Goal: Task Accomplishment & Management: Complete application form

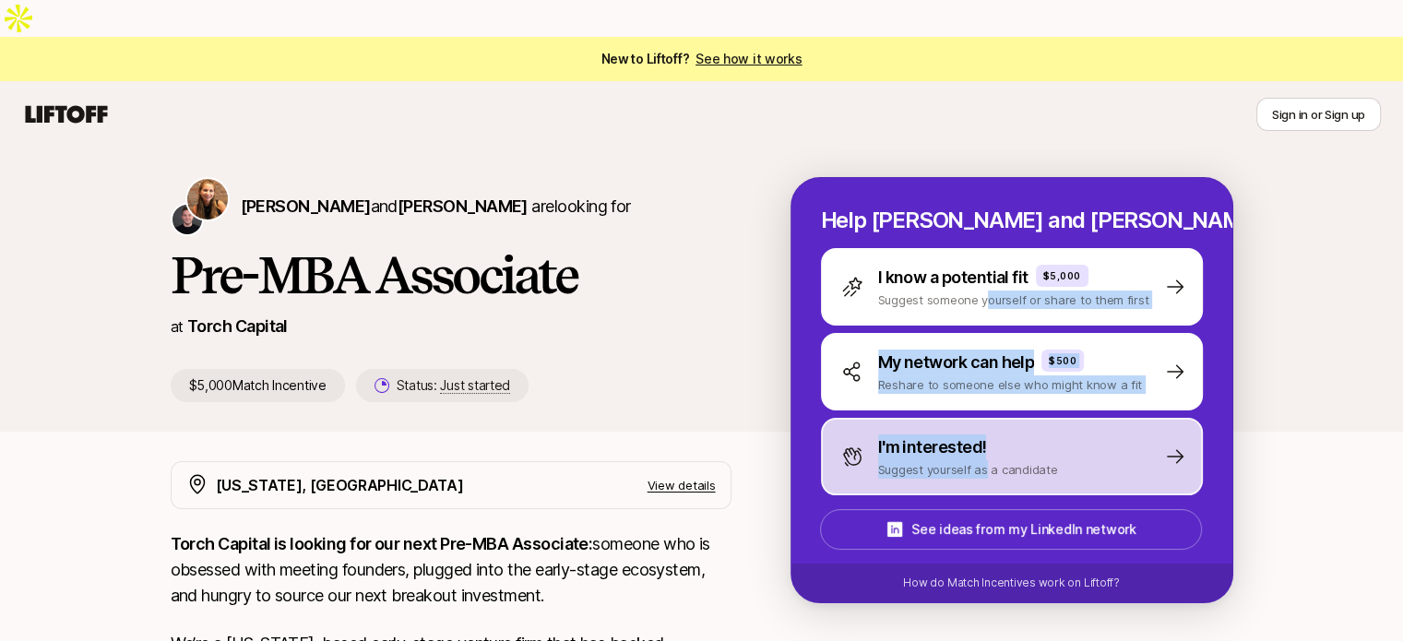
drag, startPoint x: 983, startPoint y: 258, endPoint x: 982, endPoint y: 427, distance: 168.8
click at [982, 428] on div "I know a potential fit $5,000 Suggest someone yourself or share to them first M…" at bounding box center [1012, 371] width 382 height 247
click at [982, 460] on p "Suggest yourself as a candidate" at bounding box center [968, 469] width 180 height 18
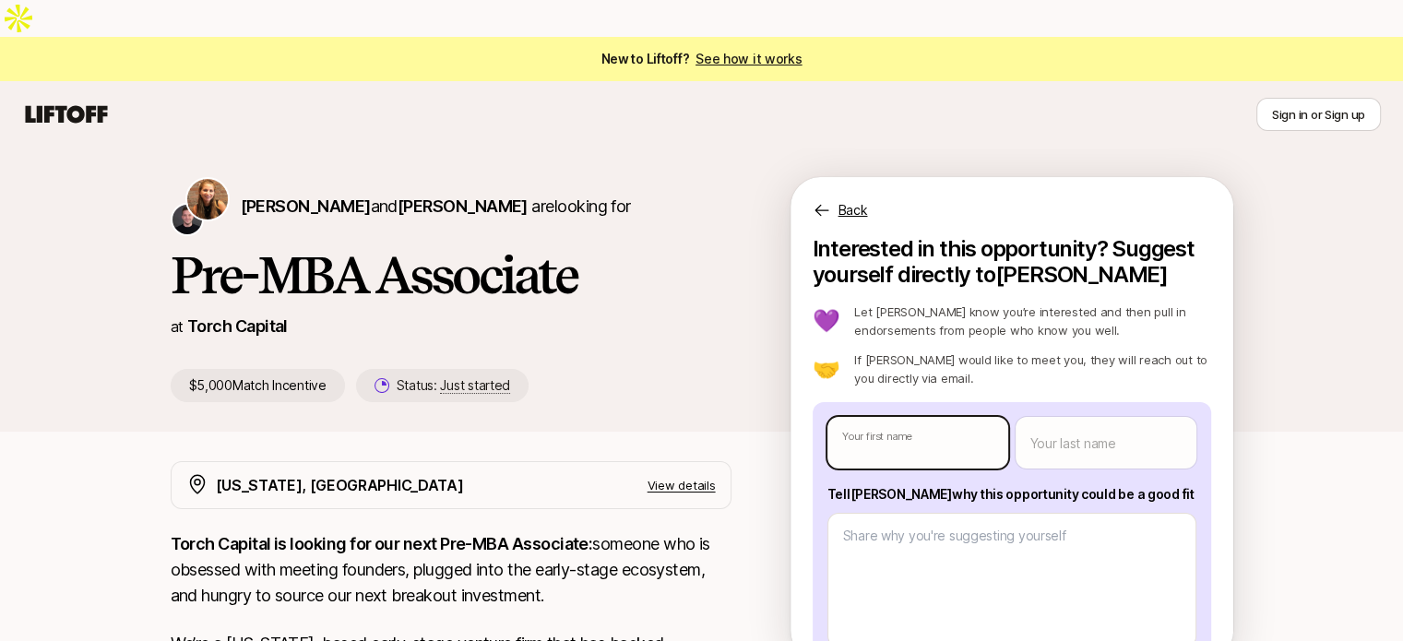
click at [954, 398] on body "New to Liftoff? See how it works Sign in or Sign up Sign in or Sign up [PERSON_…" at bounding box center [701, 320] width 1403 height 641
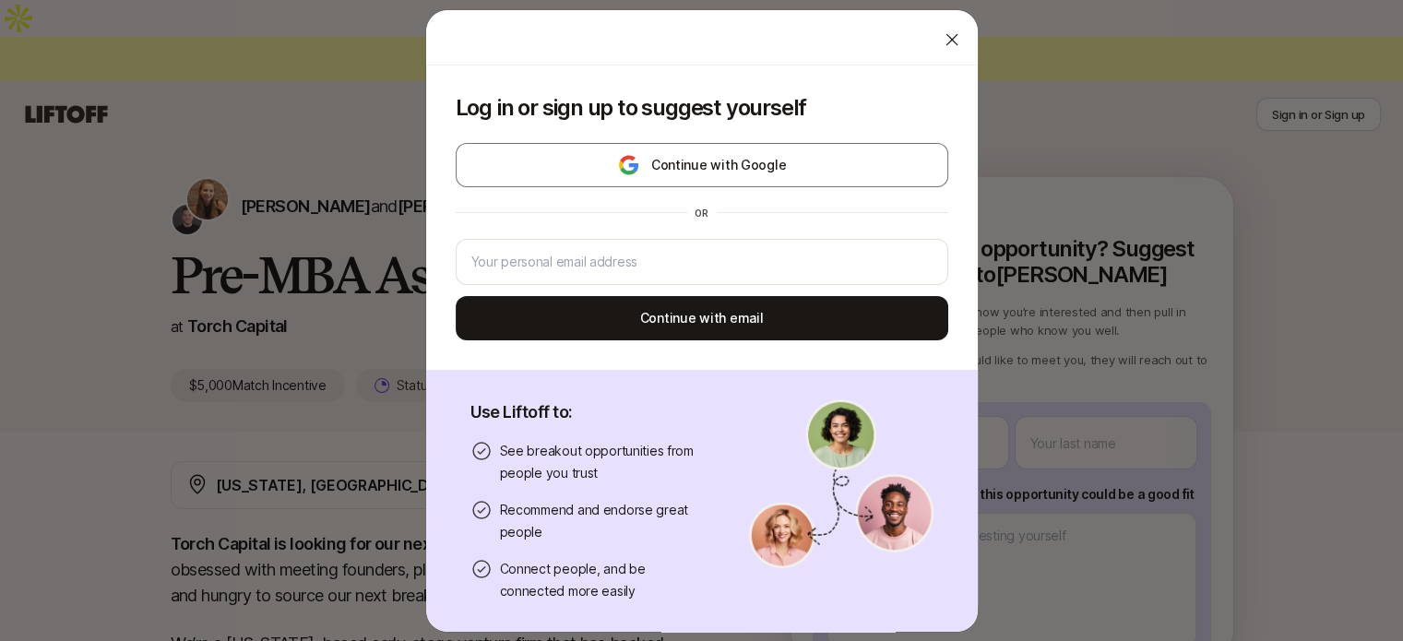
click at [943, 42] on icon at bounding box center [952, 39] width 18 height 18
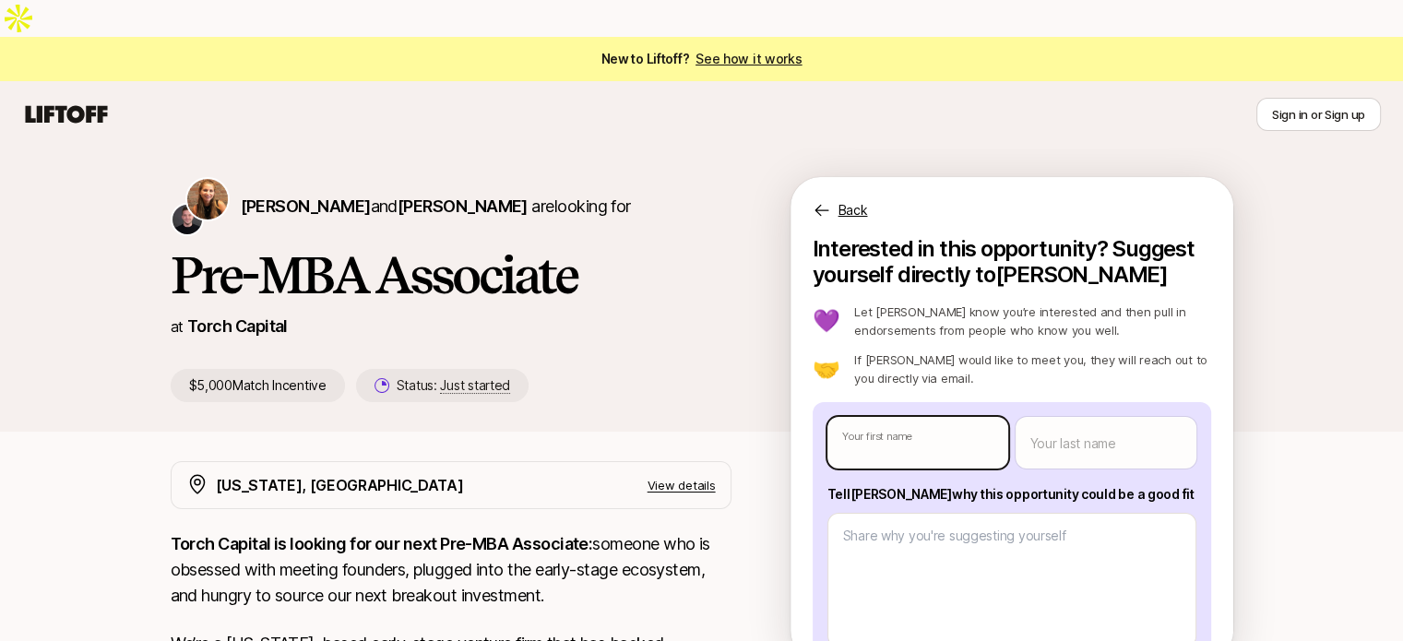
type textarea "x"
click at [923, 395] on body "New to Liftoff? See how it works Sign in or Sign up Sign in or Sign up [PERSON_…" at bounding box center [701, 320] width 1403 height 641
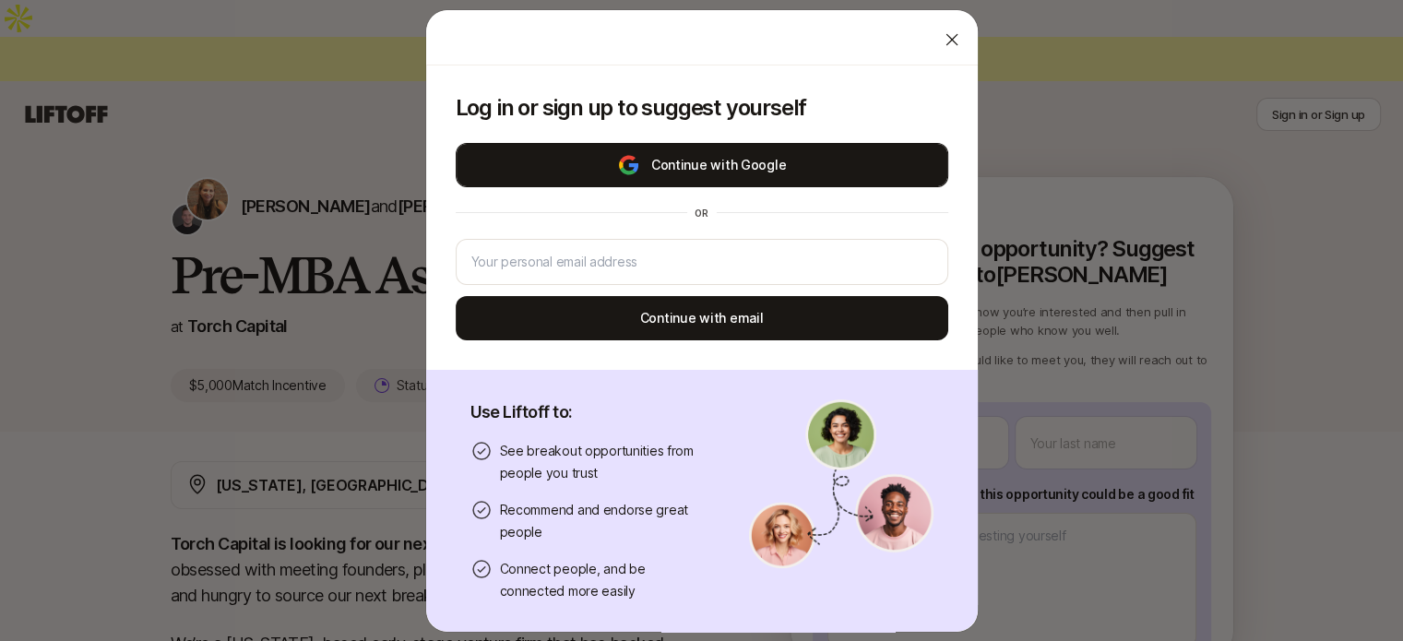
click at [727, 167] on button "Continue with Google" at bounding box center [702, 165] width 493 height 44
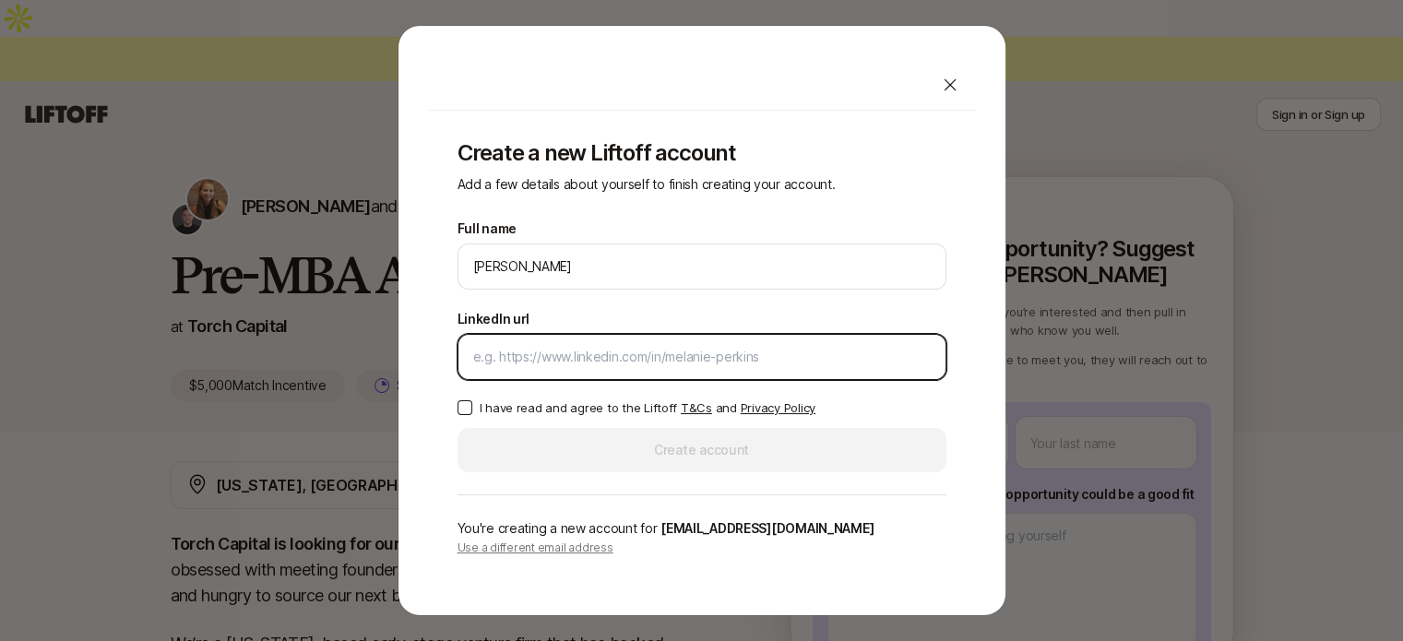
paste input "[URL][DOMAIN_NAME]"
type input "[URL][DOMAIN_NAME]"
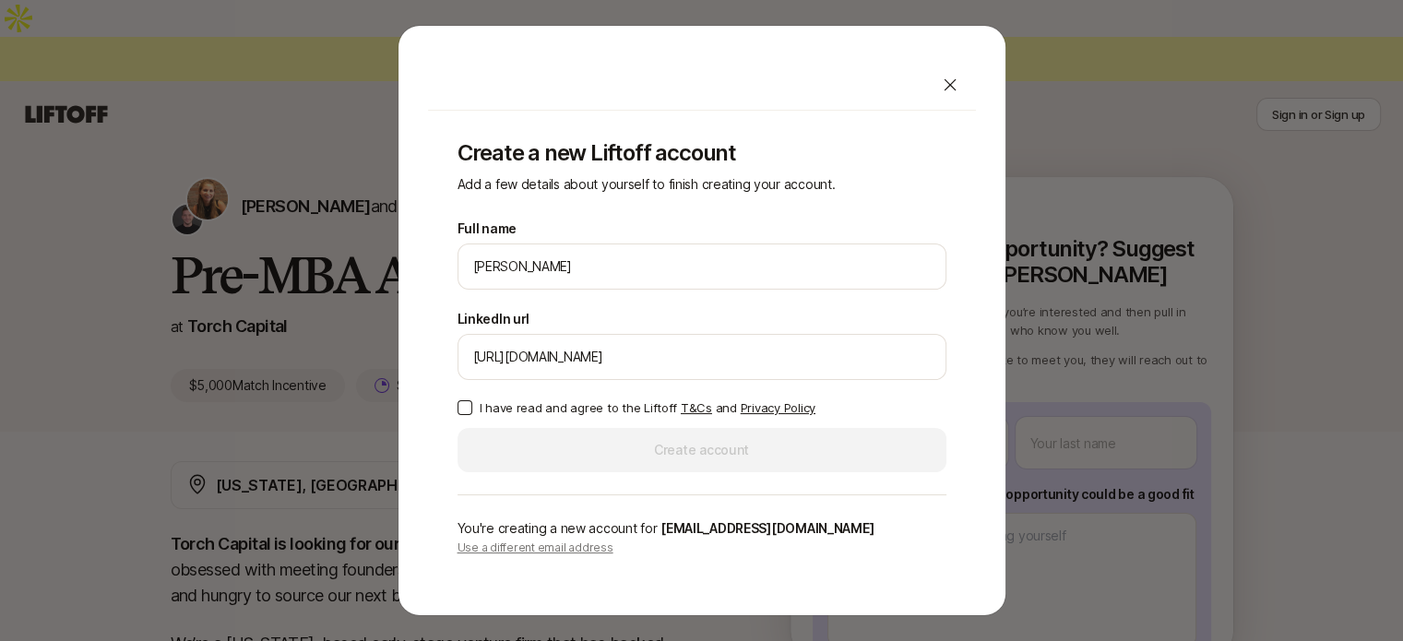
click at [480, 399] on p "I have read and agree to the Liftoff T&Cs and Privacy Policy" at bounding box center [648, 408] width 336 height 18
click at [472, 400] on button "I have read and agree to the Liftoff T&Cs and Privacy Policy" at bounding box center [465, 407] width 15 height 15
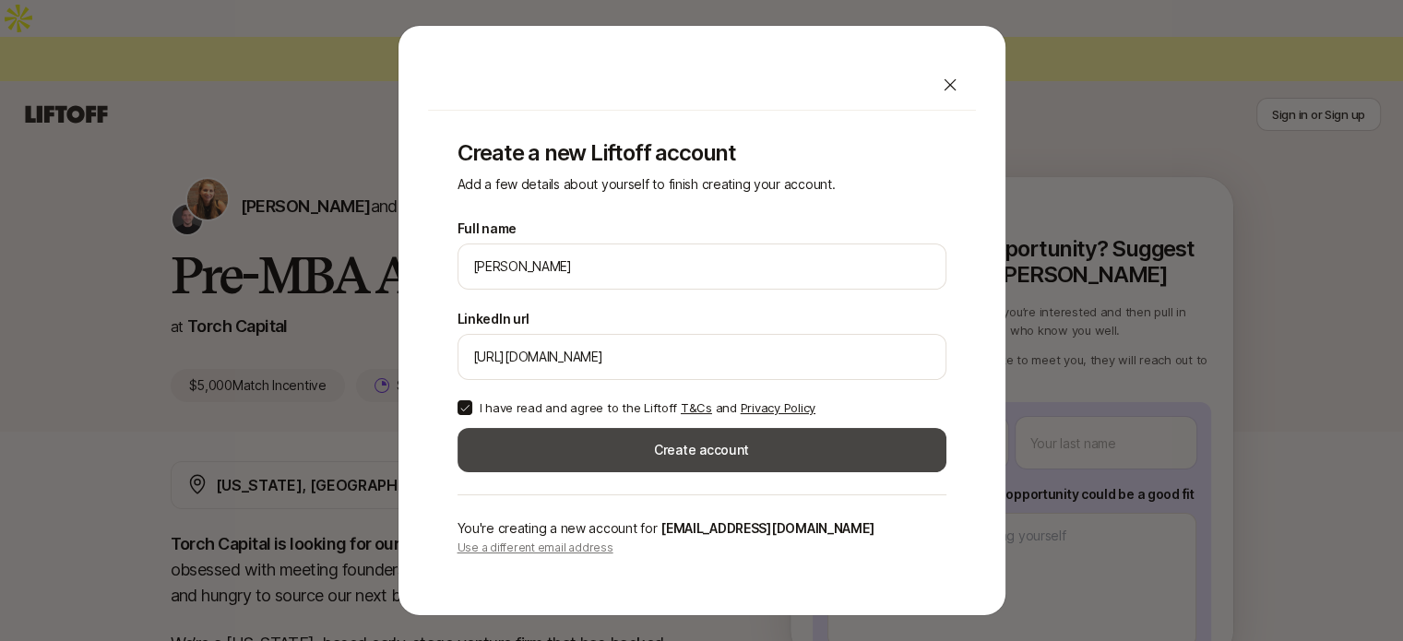
click at [587, 457] on button "Create account" at bounding box center [702, 450] width 489 height 44
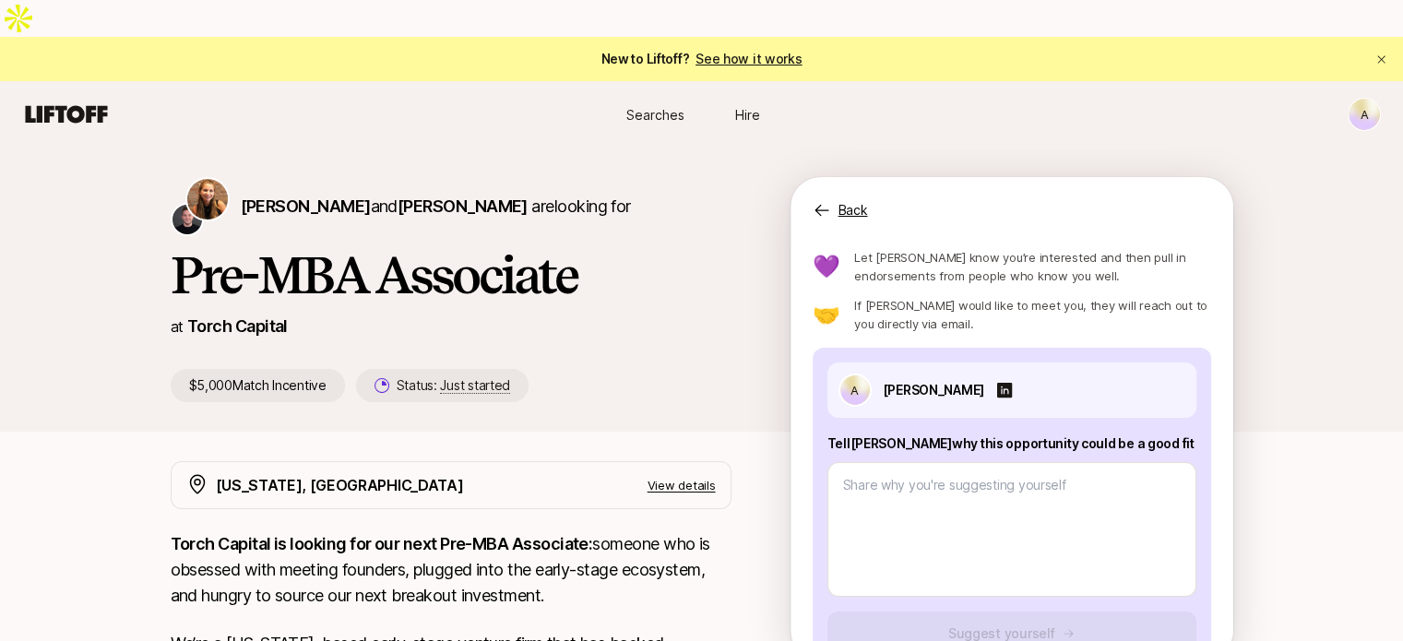
scroll to position [85, 0]
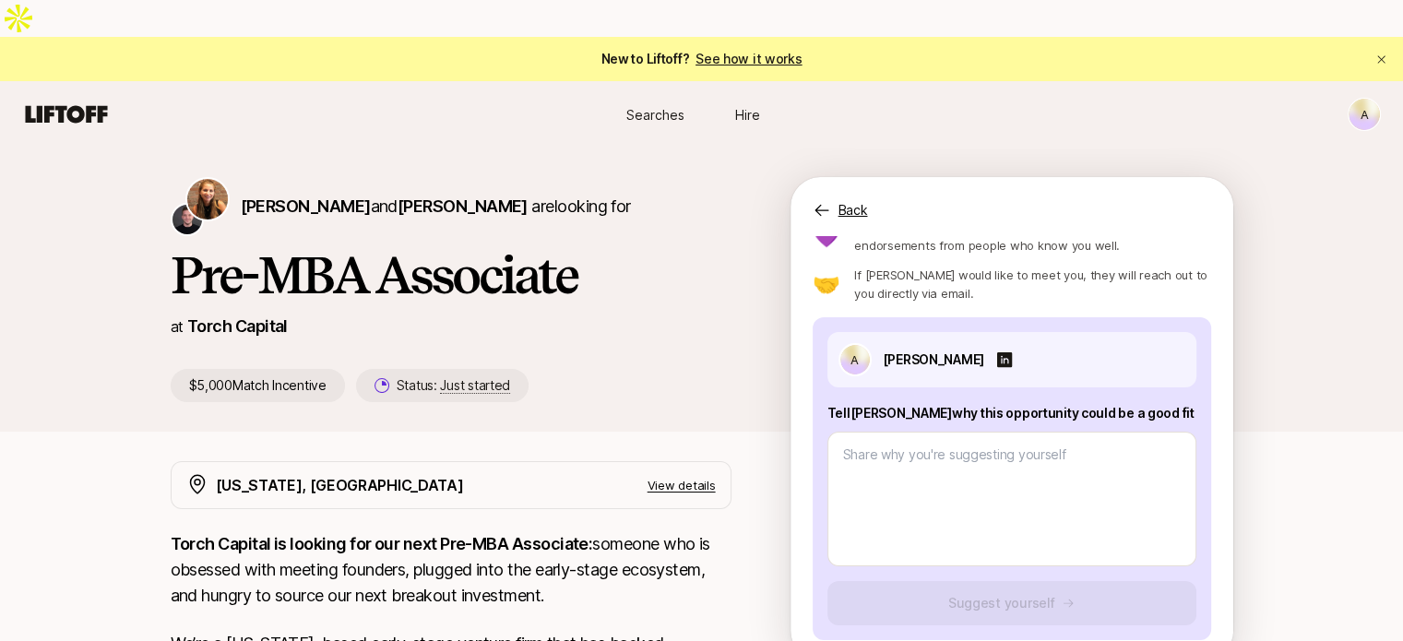
click at [1057, 557] on div "A [PERSON_NAME] Tell [PERSON_NAME] why this opportunity could be a good fit Sug…" at bounding box center [1012, 478] width 399 height 323
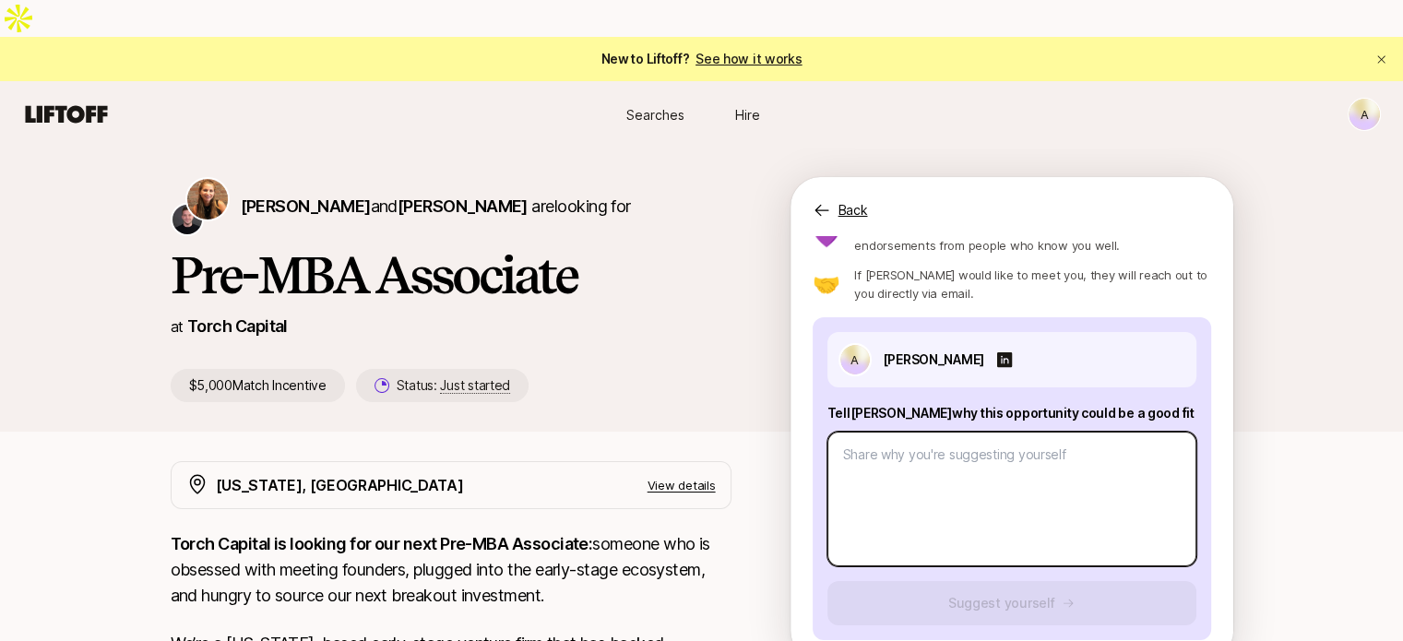
click at [934, 458] on textarea at bounding box center [1012, 499] width 369 height 135
paste textarea "Startup Ecosystem Foundation: During college, I interned at BabyChakra (now par…"
type textarea "x"
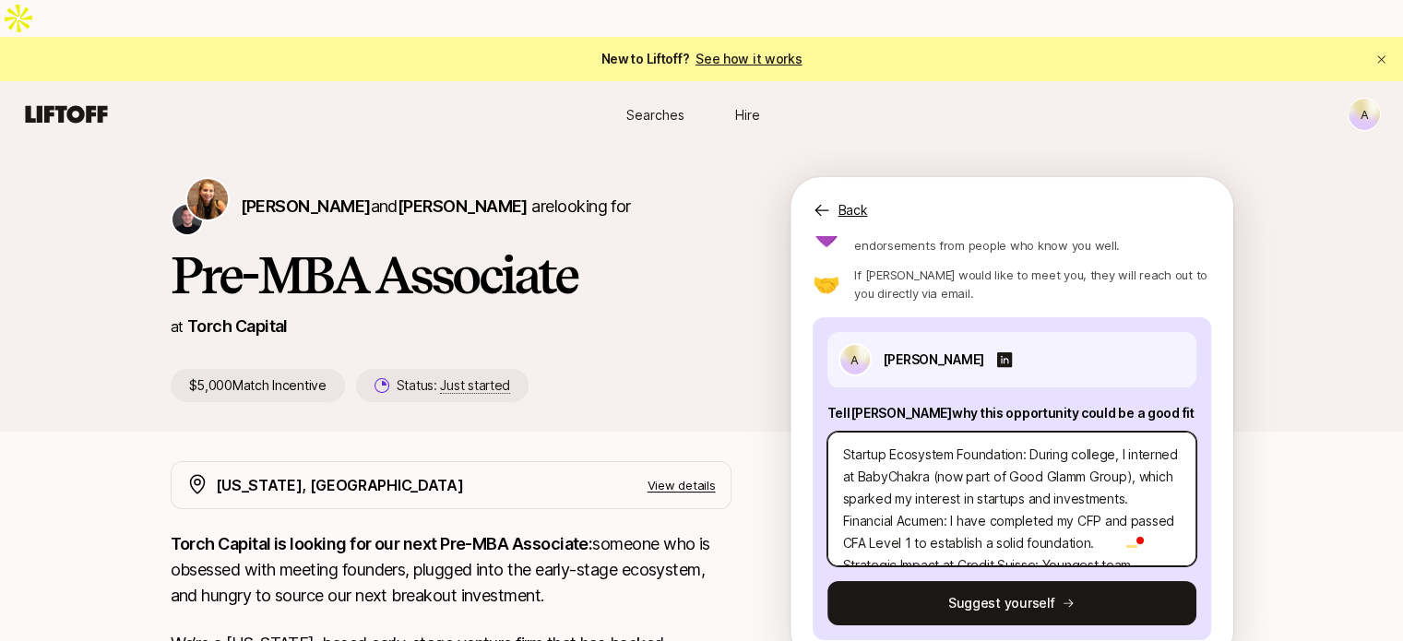
scroll to position [0, 0]
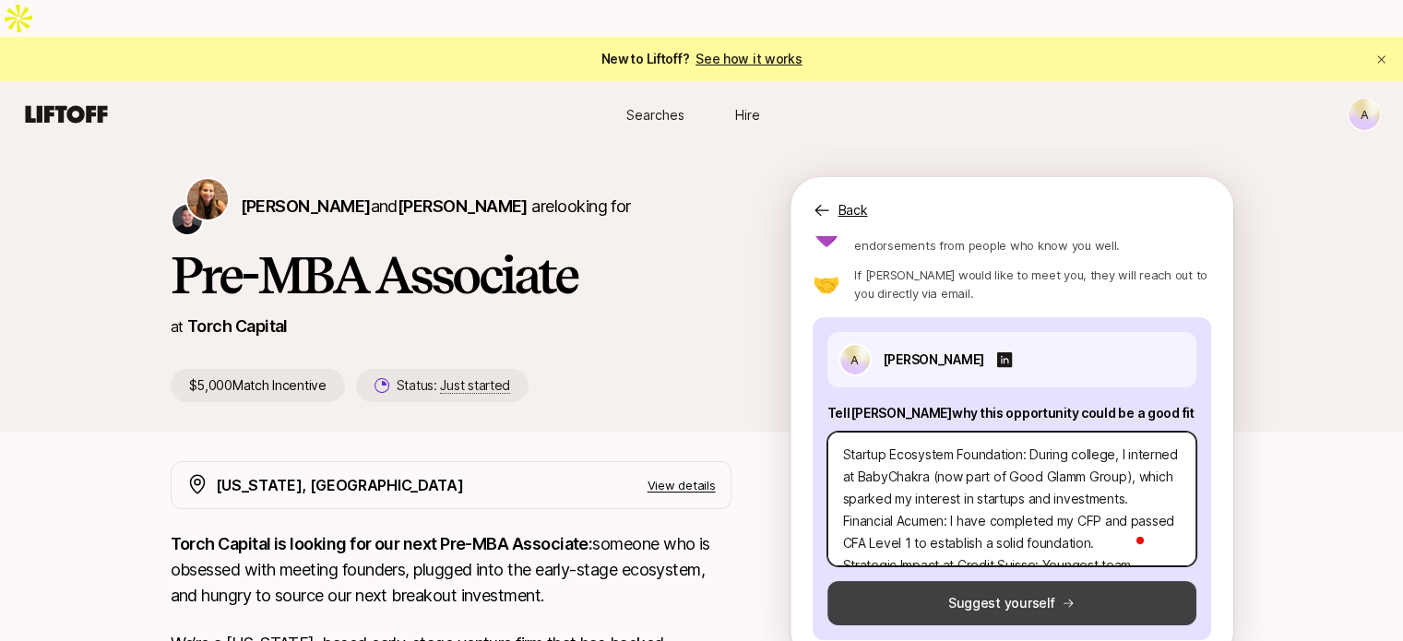
type textarea "Startup Ecosystem Foundation: During college, I interned at BabyChakra (now par…"
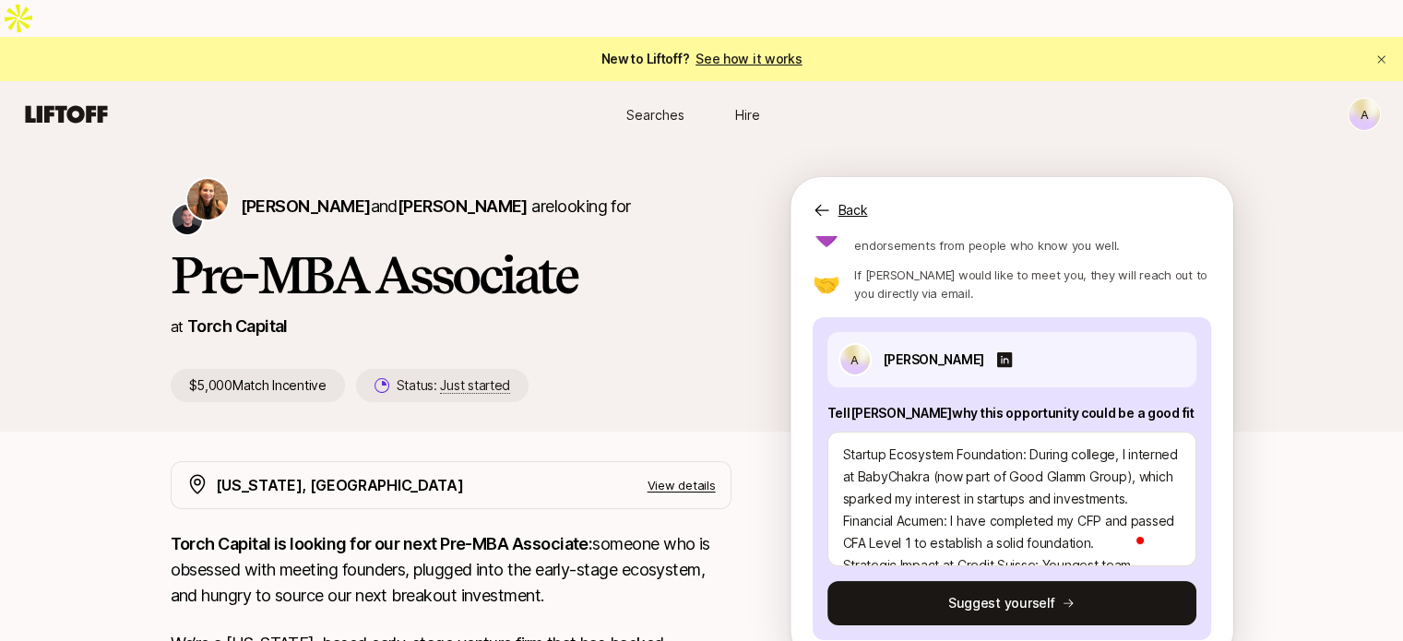
click at [1028, 581] on button "Suggest yourself" at bounding box center [1012, 603] width 369 height 44
type textarea "x"
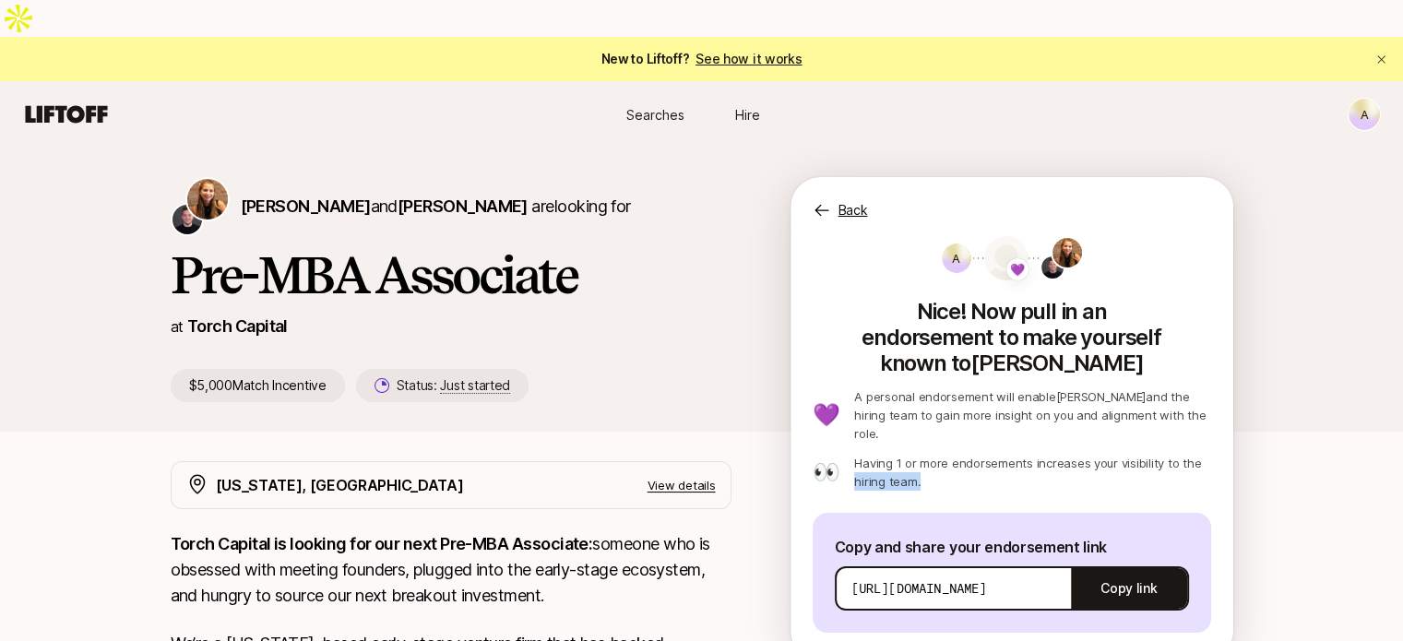
drag, startPoint x: 1209, startPoint y: 368, endPoint x: 1204, endPoint y: 410, distance: 41.9
click at [1204, 410] on div "A 💜 Nice! Now pull in an endorsement to make yourself known to [PERSON_NAME] 💜 …" at bounding box center [1012, 448] width 443 height 424
click at [1258, 459] on div "[PERSON_NAME] and [PERSON_NAME] are looking for Pre-MBA Associate at Torch Capi…" at bounding box center [701, 644] width 1403 height 993
click at [1317, 460] on div "[PERSON_NAME] and [PERSON_NAME] are looking for Pre-MBA Associate at Torch Capi…" at bounding box center [701, 644] width 1403 height 993
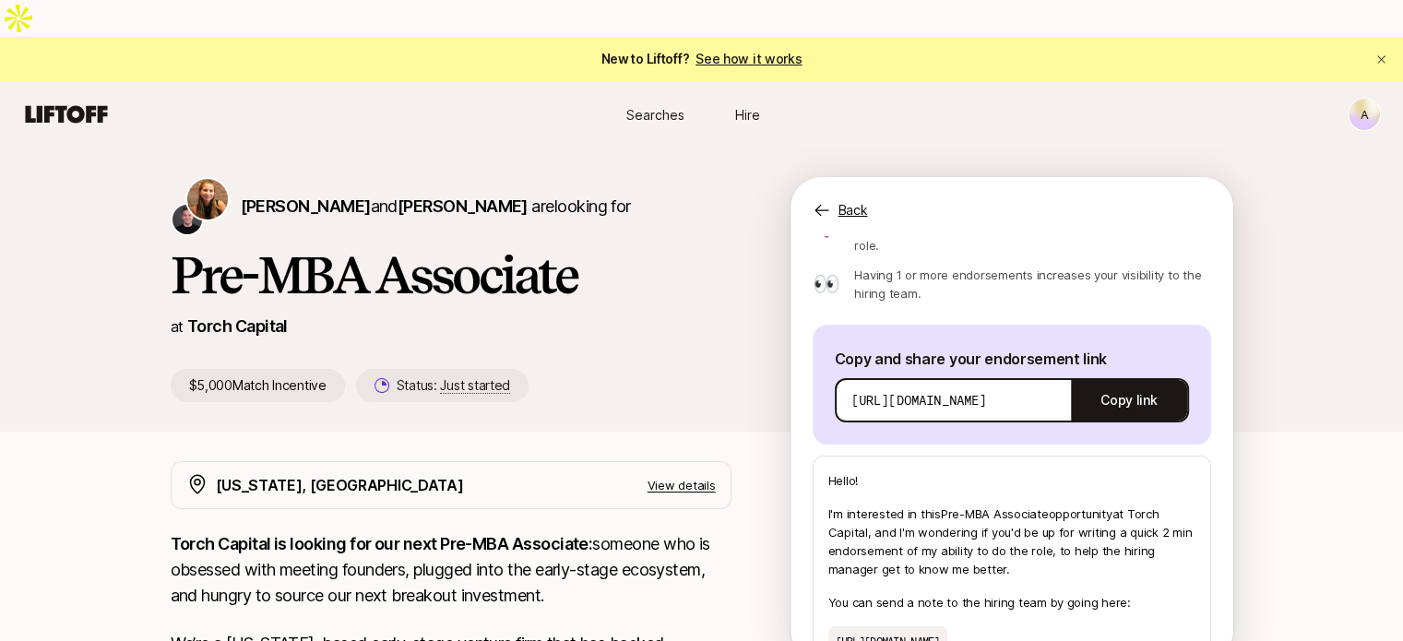
scroll to position [155, 0]
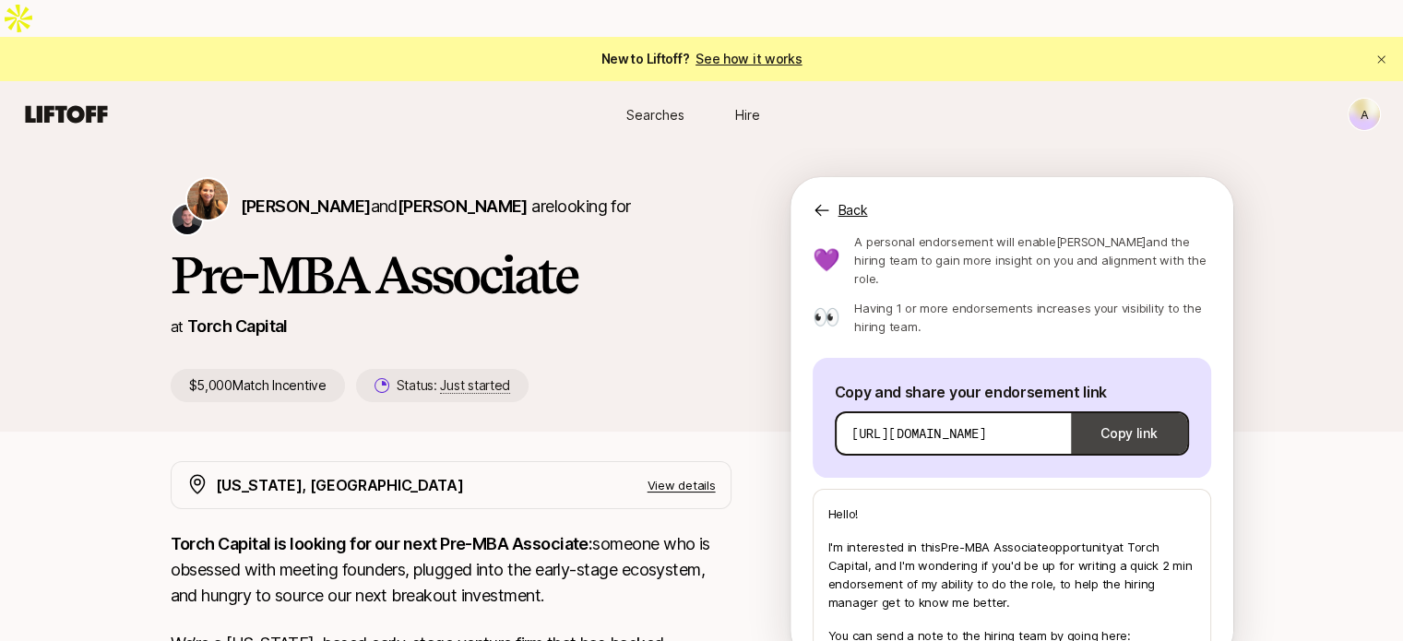
click at [1092, 408] on button "Copy link" at bounding box center [1128, 434] width 115 height 52
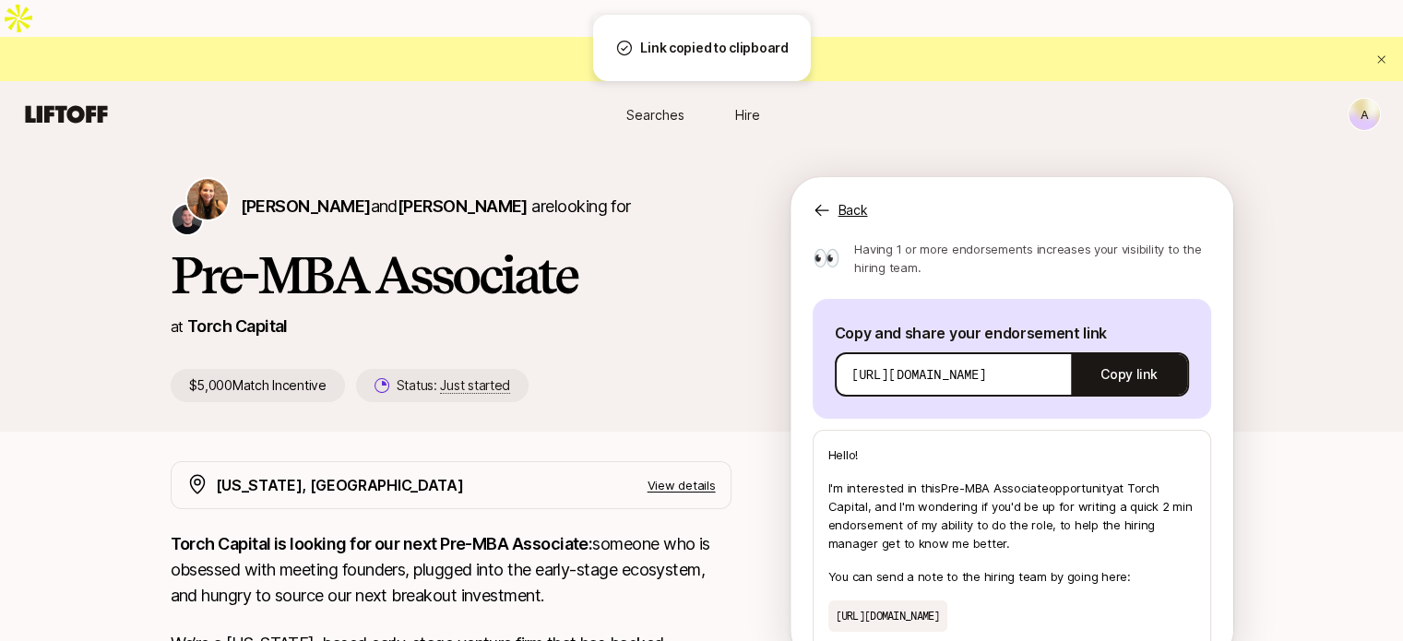
scroll to position [324, 0]
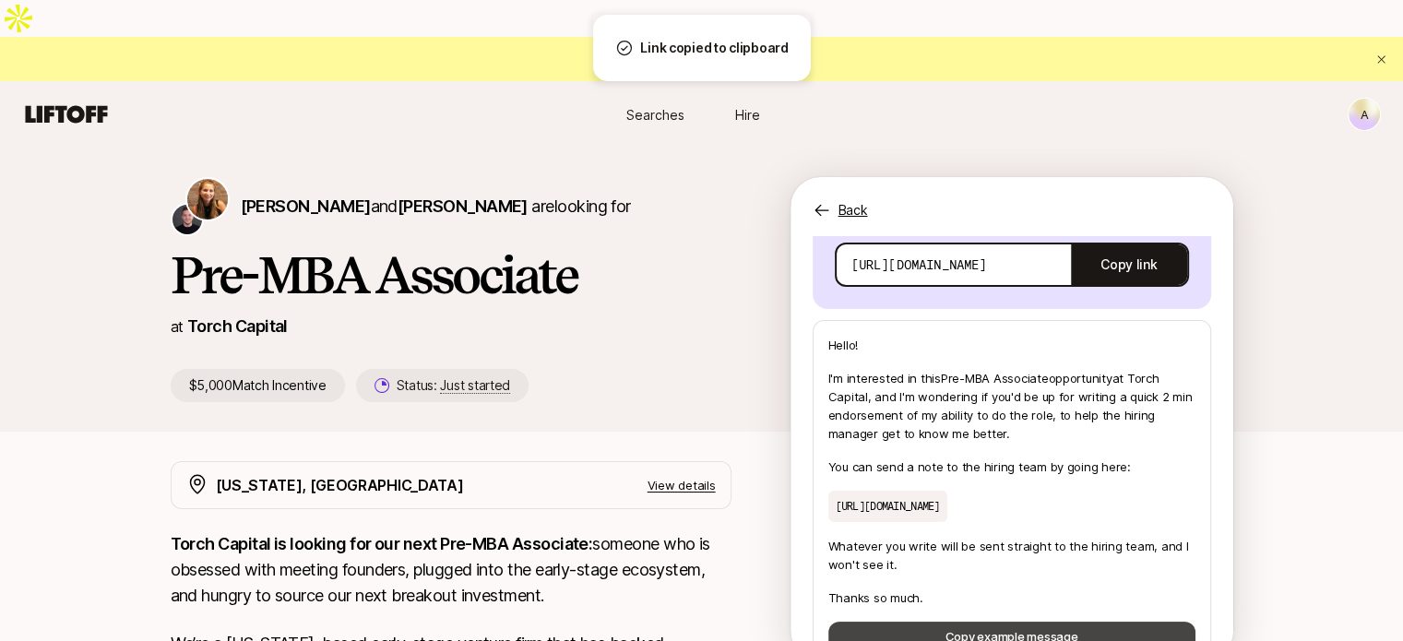
click at [1070, 622] on button "Copy example message" at bounding box center [1011, 637] width 367 height 30
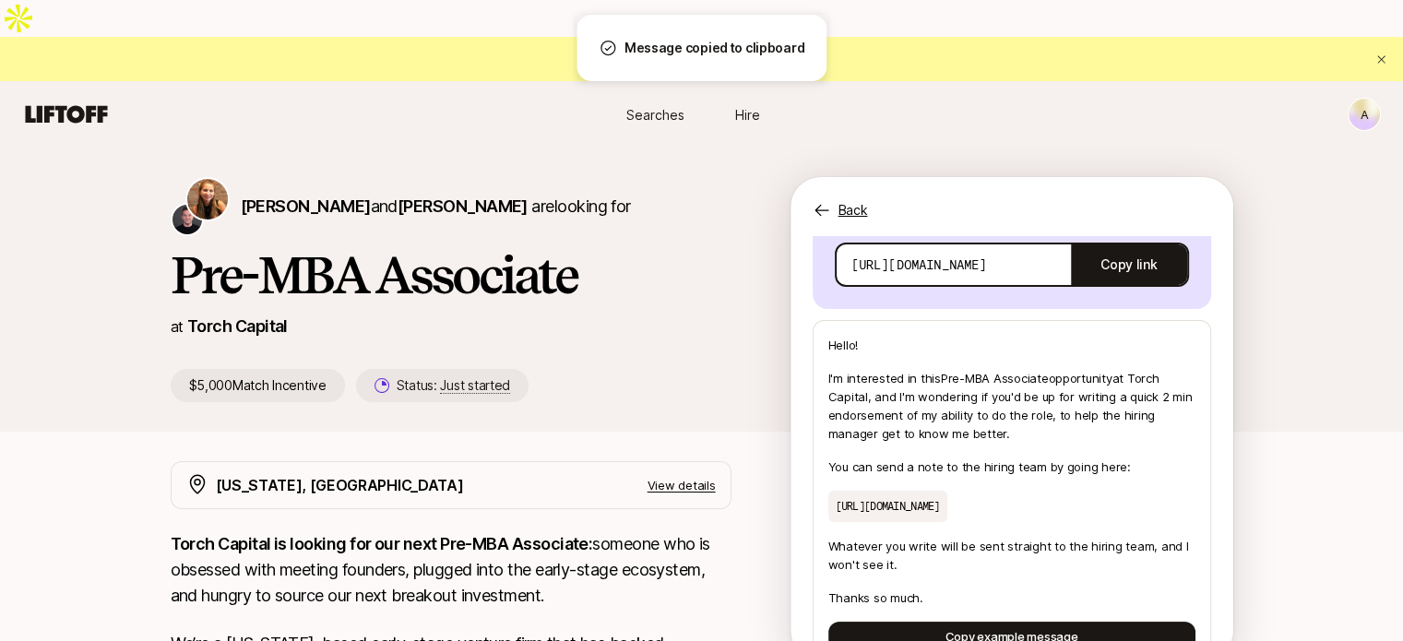
click at [840, 199] on p "Back" at bounding box center [854, 210] width 30 height 22
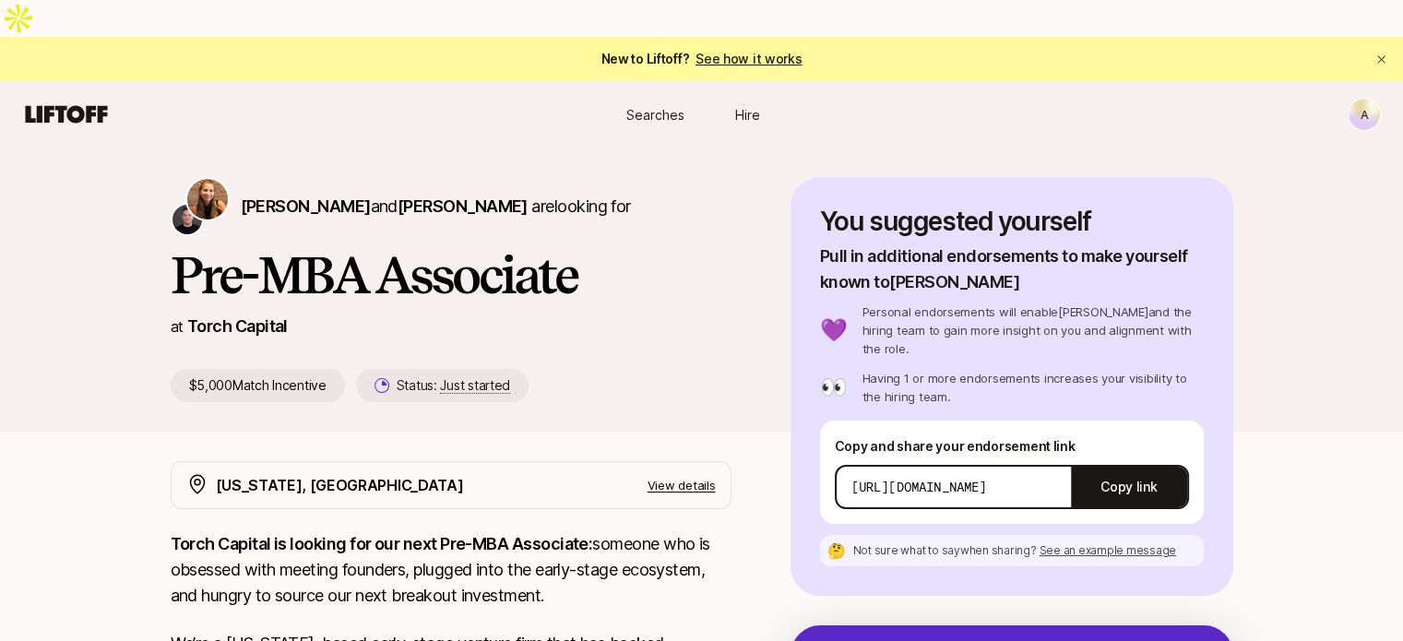
click at [86, 101] on icon at bounding box center [66, 114] width 89 height 26
click at [665, 105] on span "Searches" at bounding box center [655, 114] width 58 height 19
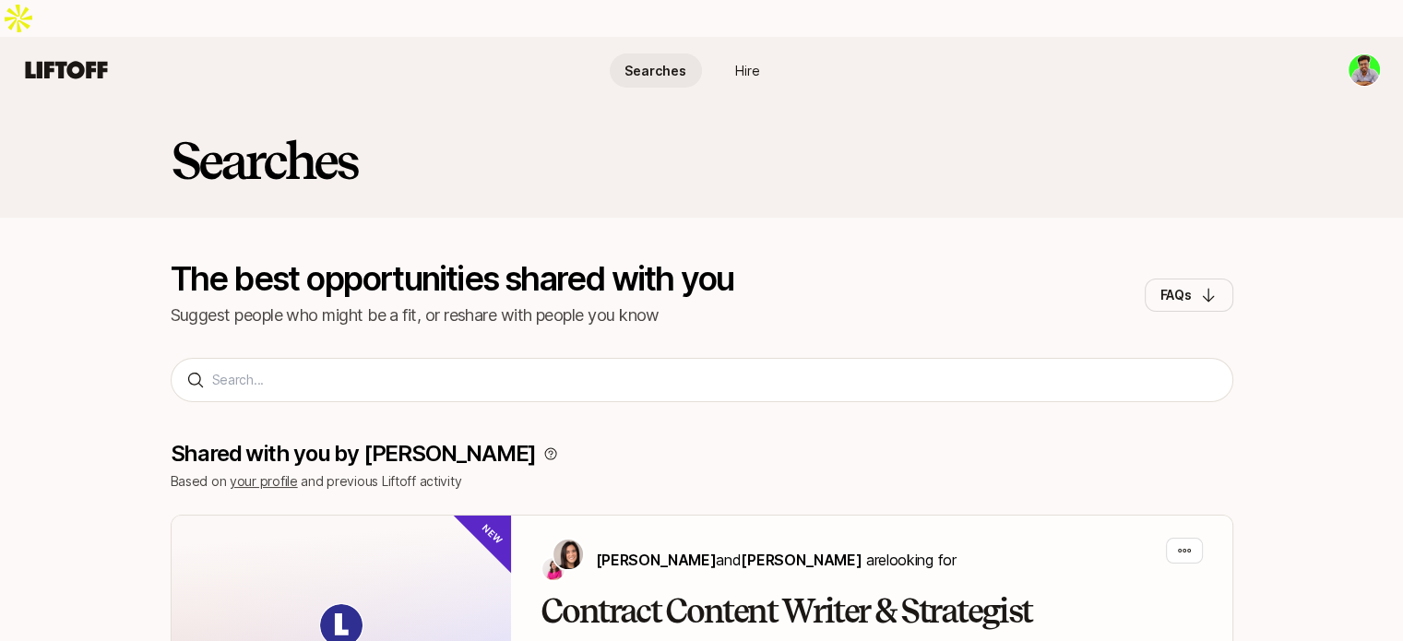
click at [777, 323] on div "Searches The best opportunities shared with you Suggest people who might be a f…" at bounding box center [701, 237] width 1403 height 269
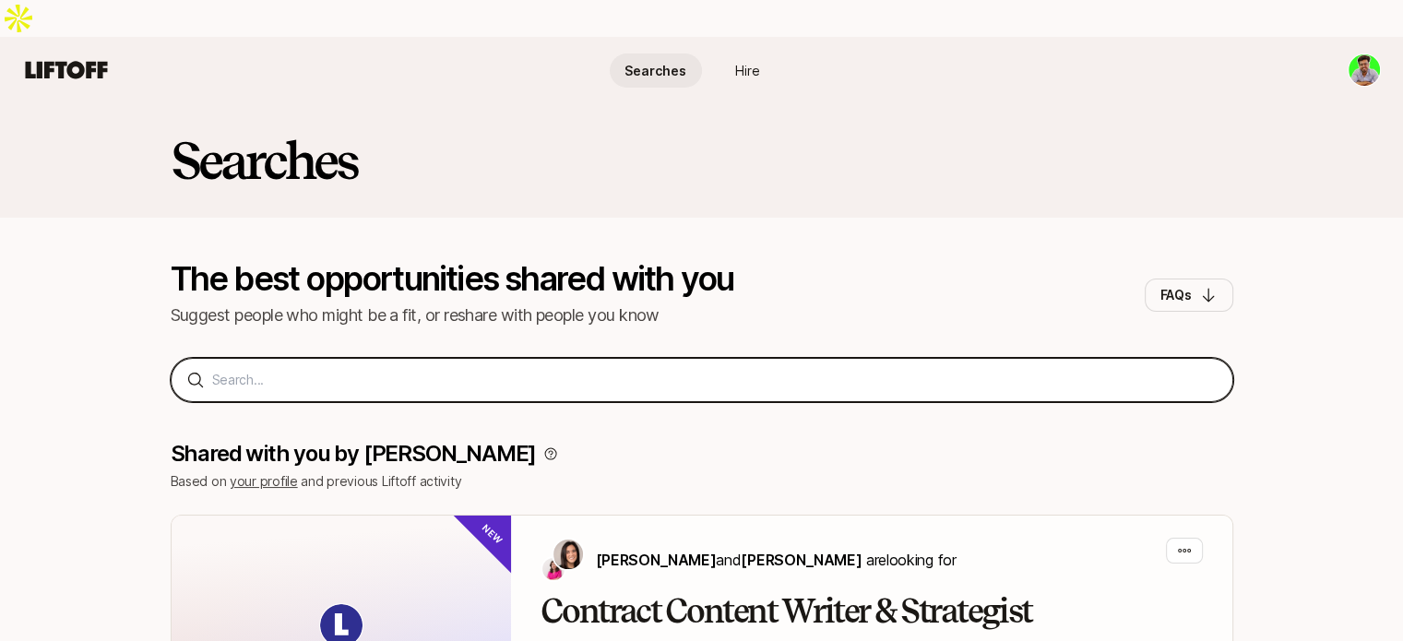
click at [431, 369] on input at bounding box center [715, 380] width 1006 height 22
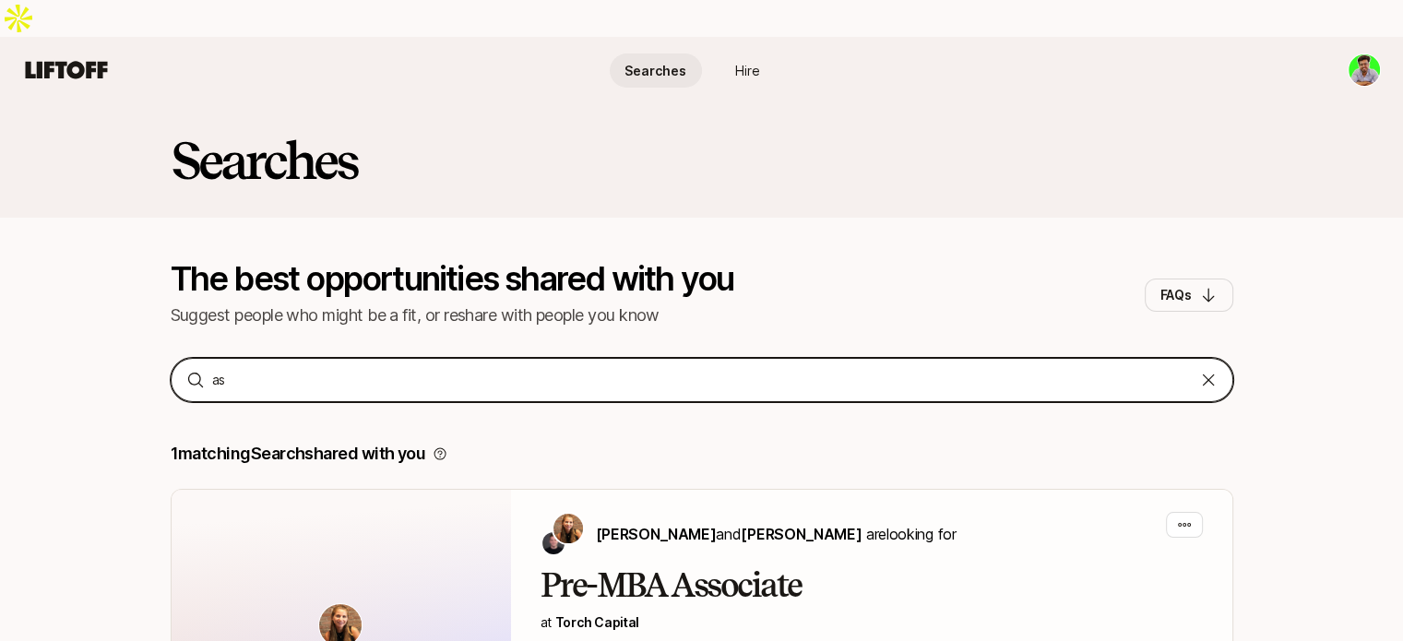
type input "a"
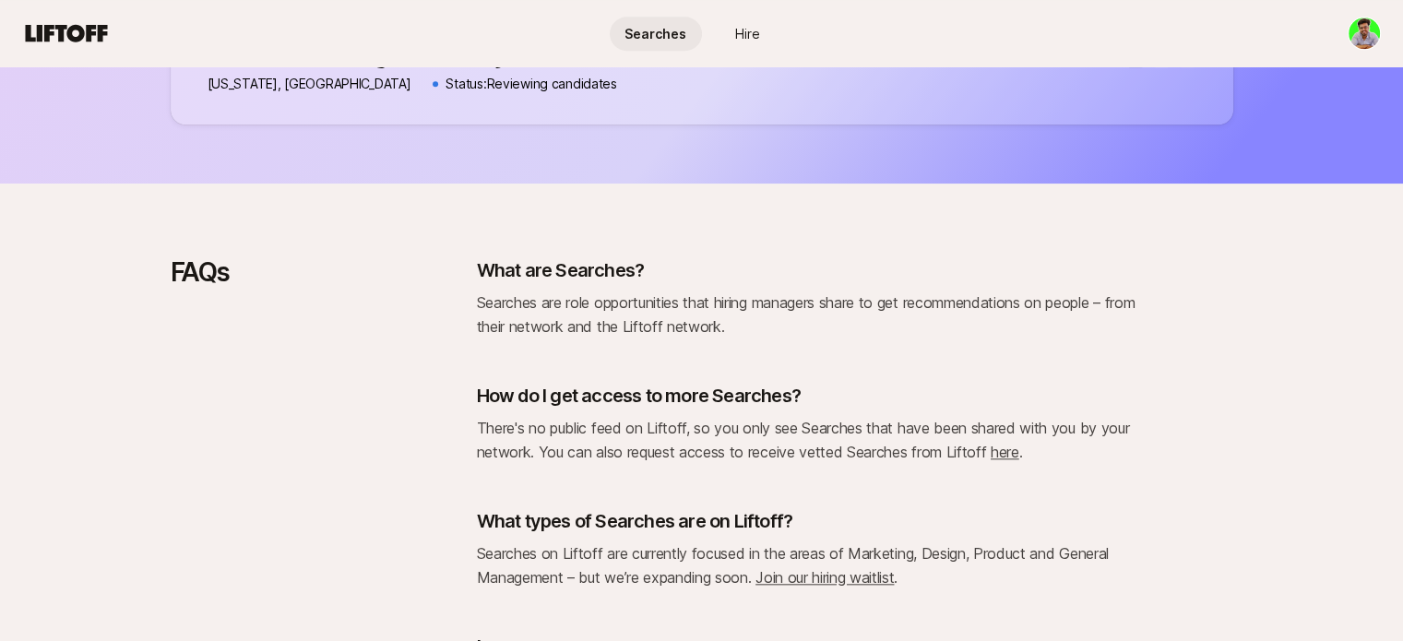
scroll to position [1889, 0]
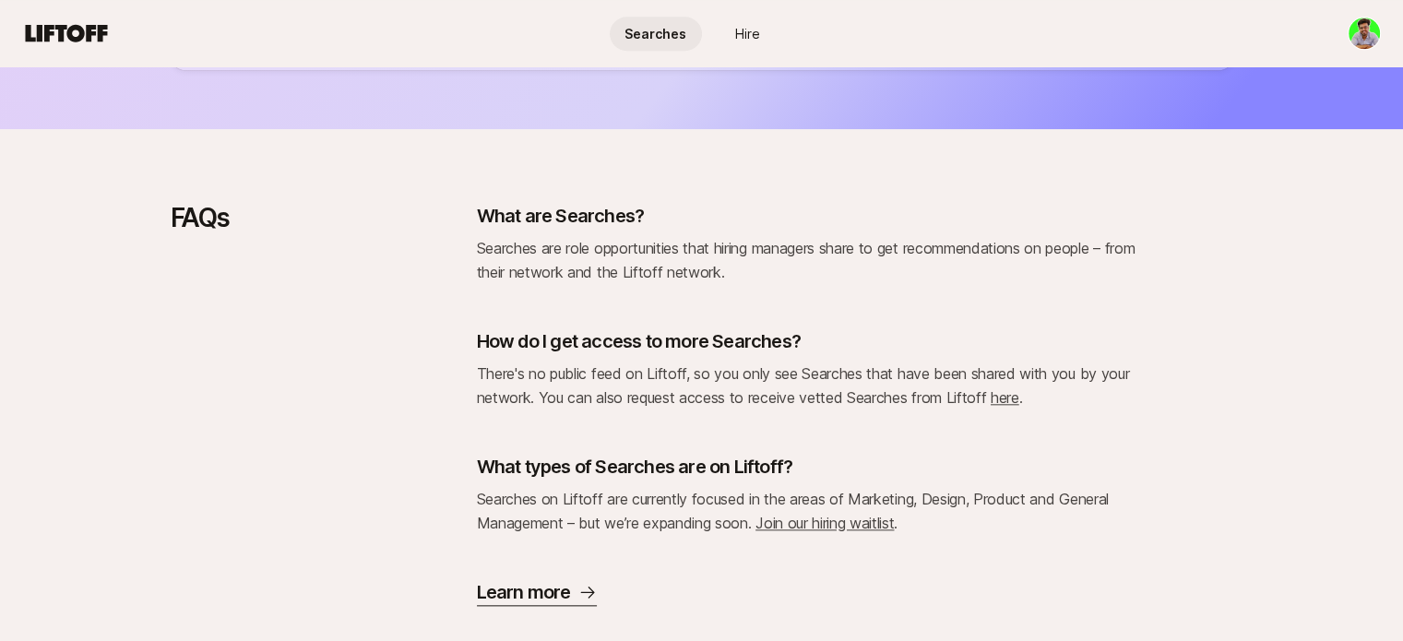
click at [894, 514] on link "Join our hiring waitlist" at bounding box center [825, 523] width 138 height 18
